Goal: Find contact information: Find contact information

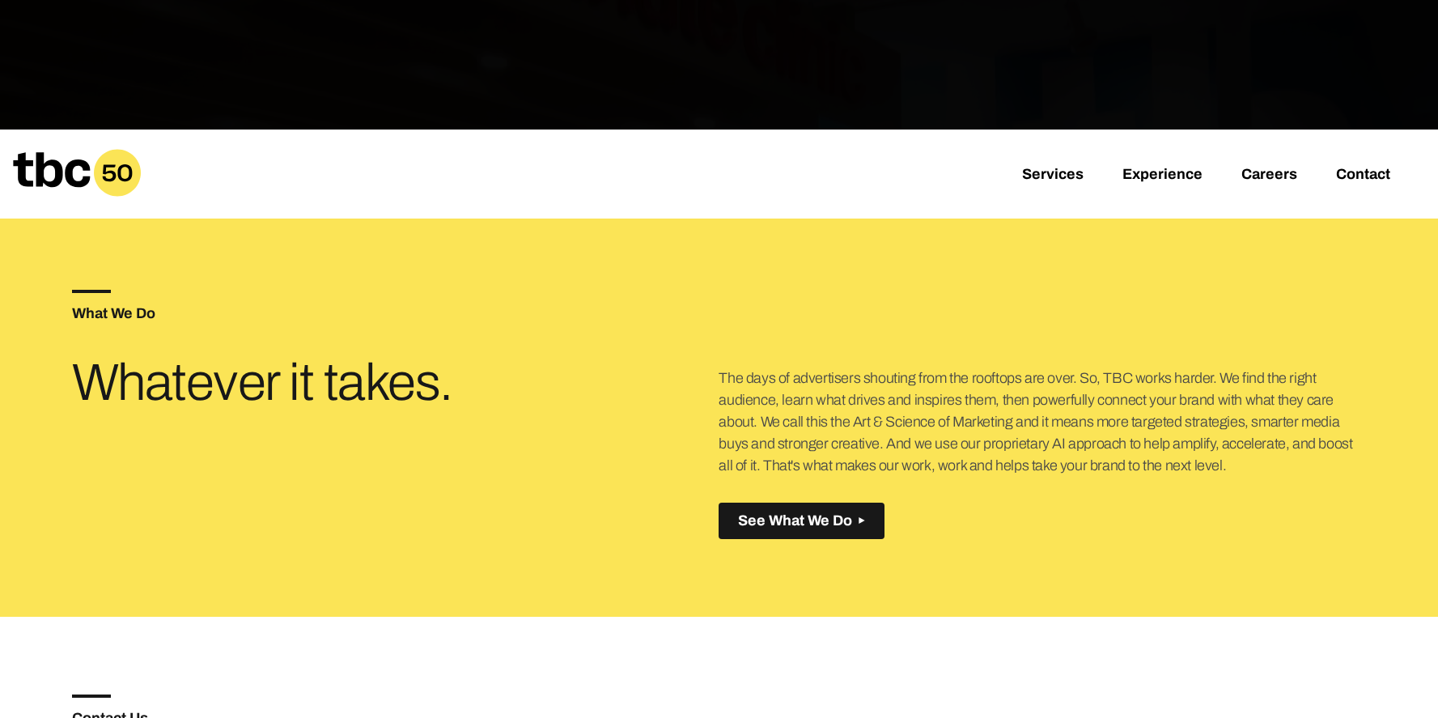
scroll to position [516, 0]
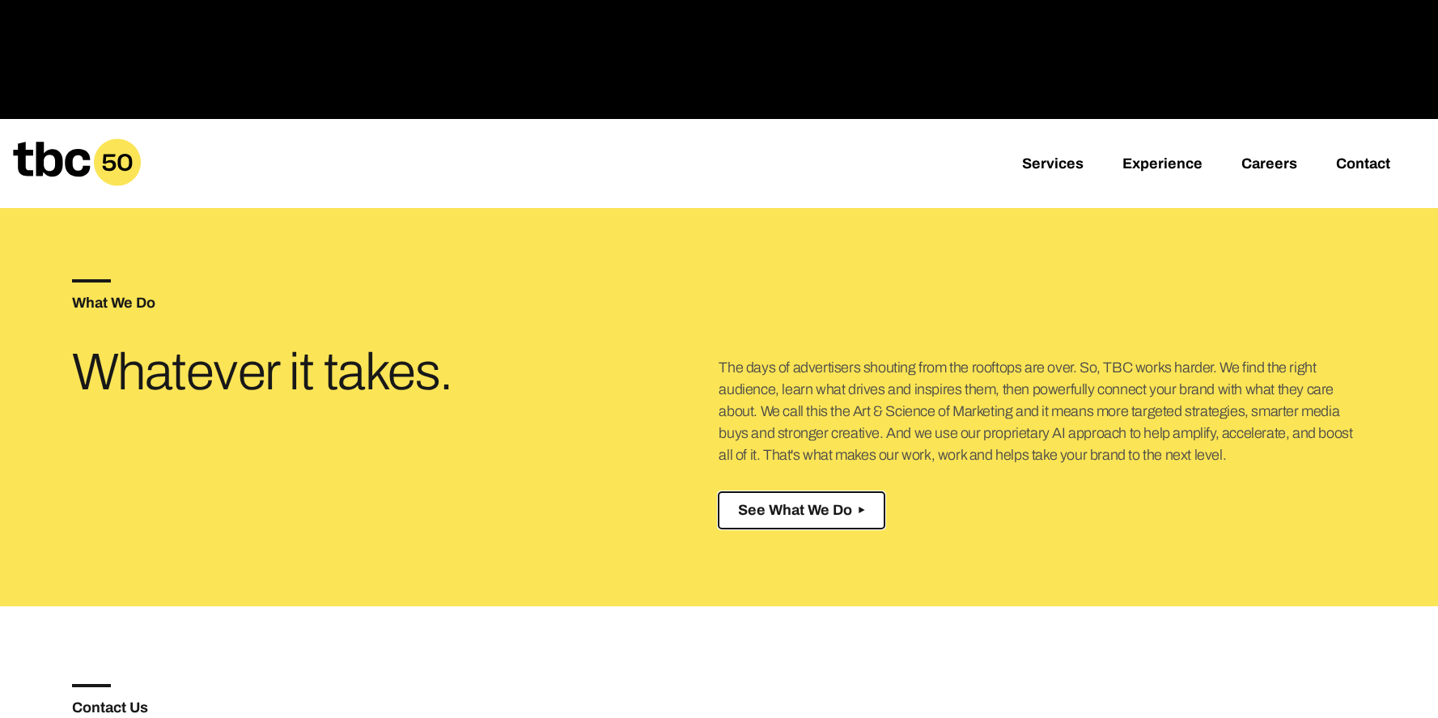
click at [808, 511] on span "See What We Do" at bounding box center [795, 510] width 114 height 17
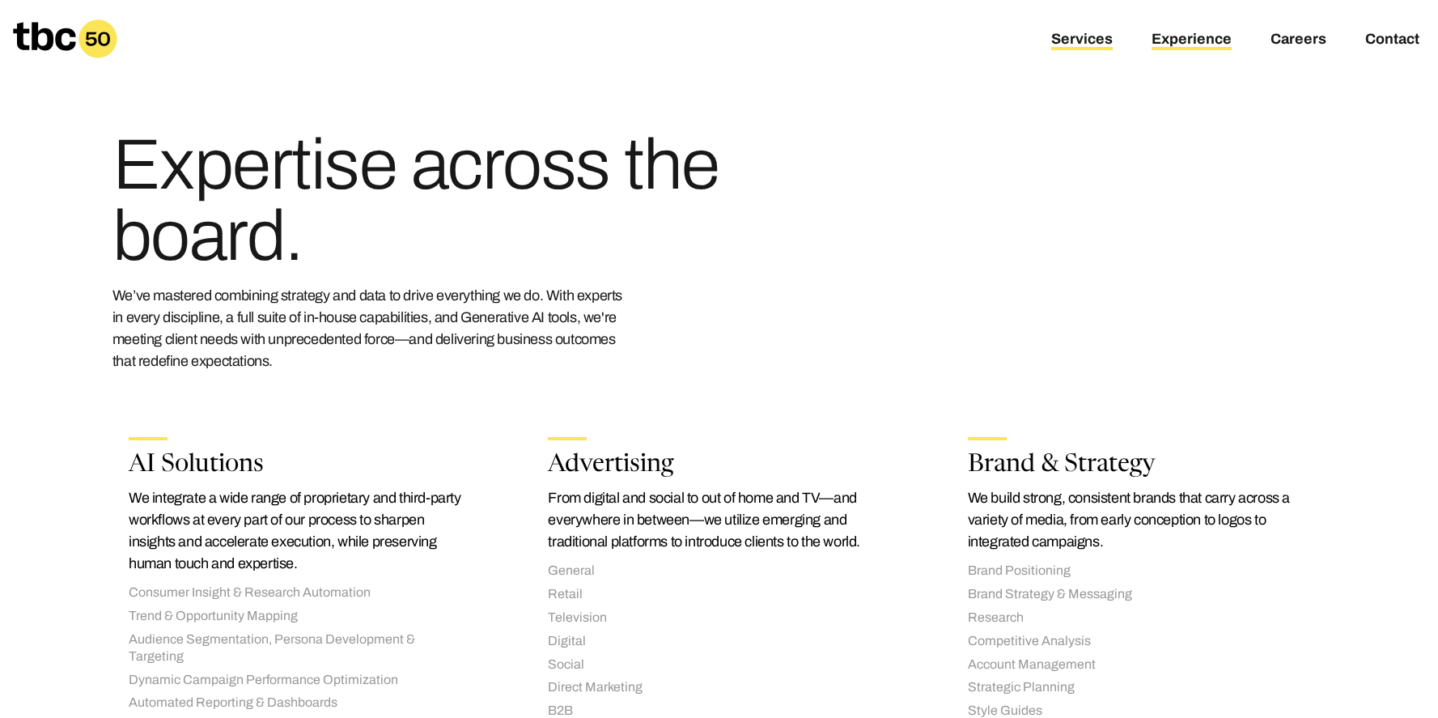
click at [1189, 33] on link "Experience" at bounding box center [1191, 40] width 80 height 19
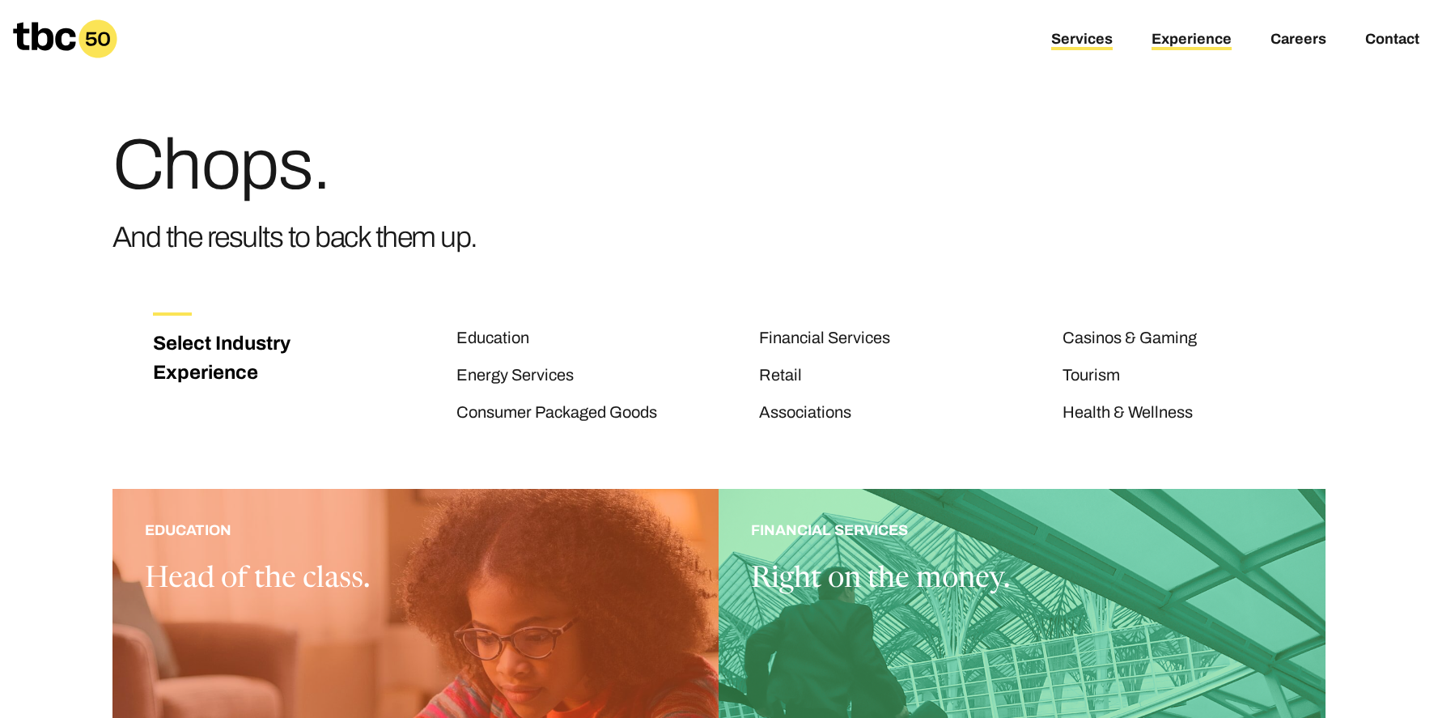
click at [1092, 41] on link "Services" at bounding box center [1081, 40] width 61 height 19
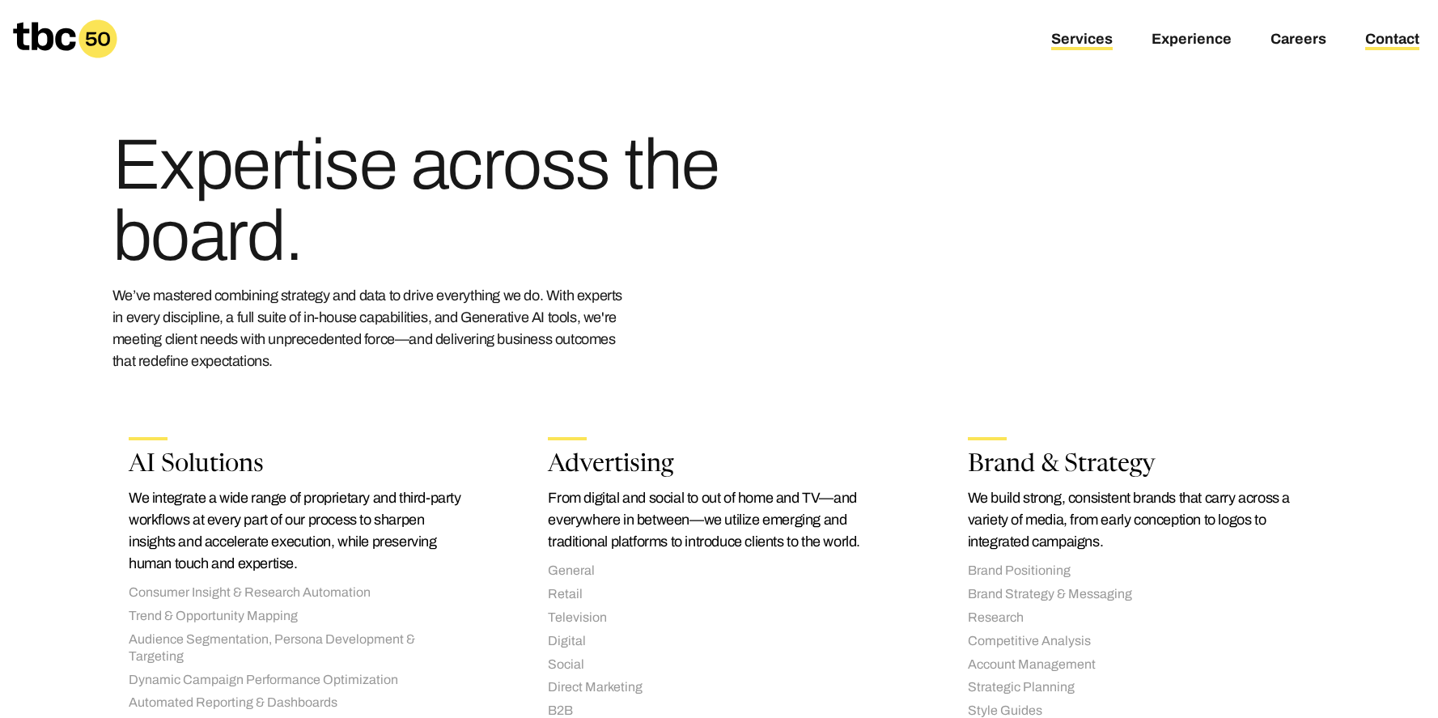
click at [1390, 39] on link "Contact" at bounding box center [1392, 40] width 54 height 19
